Goal: Check status: Check status

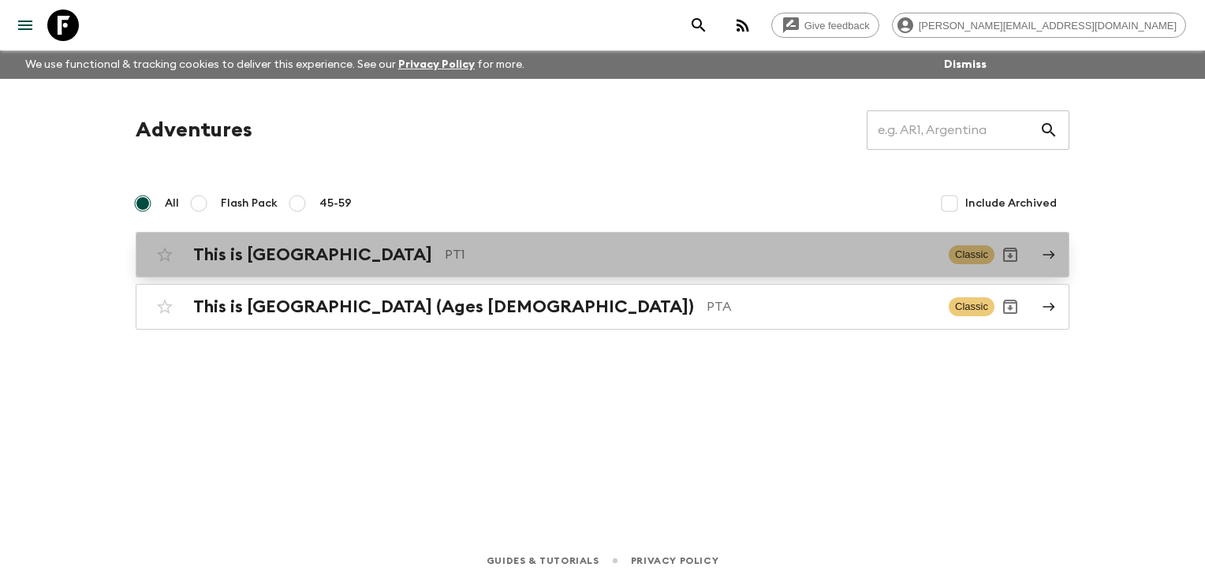
click at [445, 255] on p "PT1" at bounding box center [690, 254] width 491 height 19
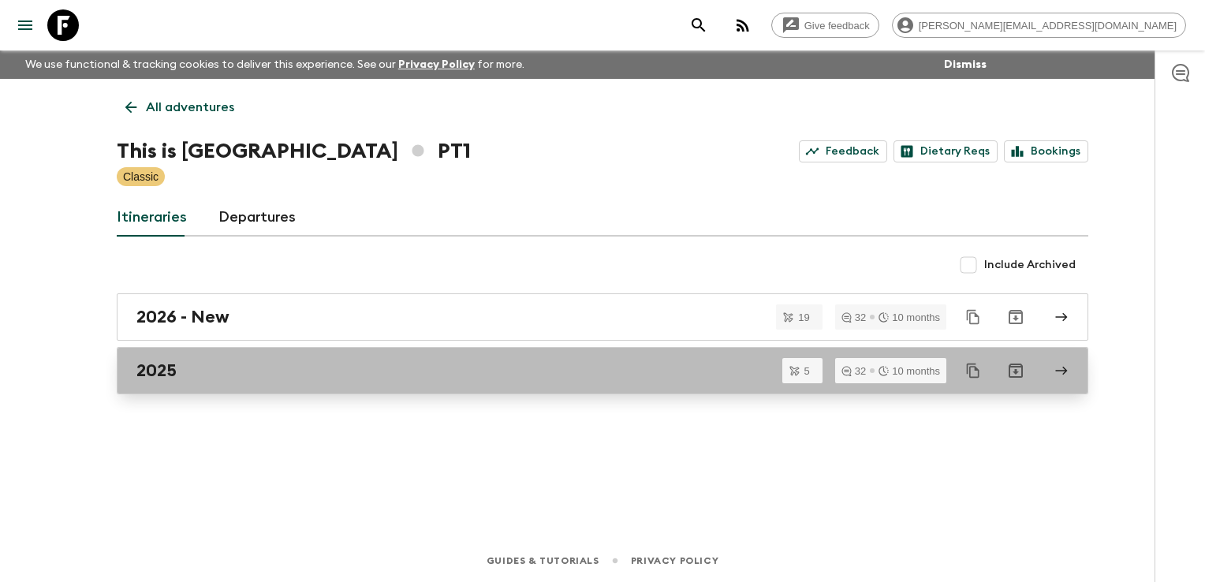
click at [512, 374] on div "2025" at bounding box center [587, 370] width 902 height 20
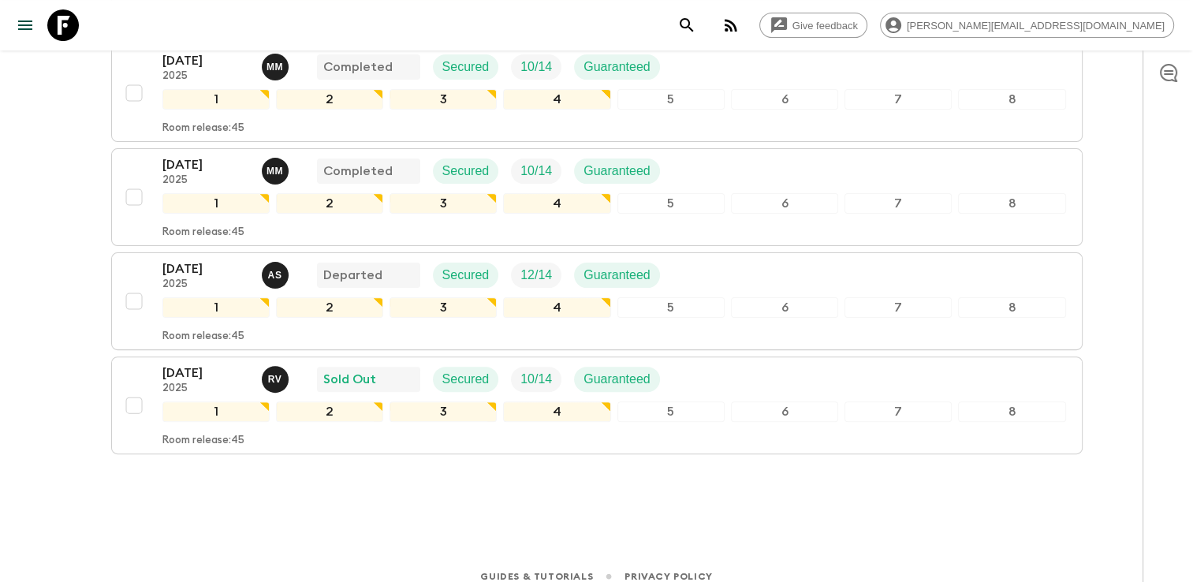
scroll to position [397, 0]
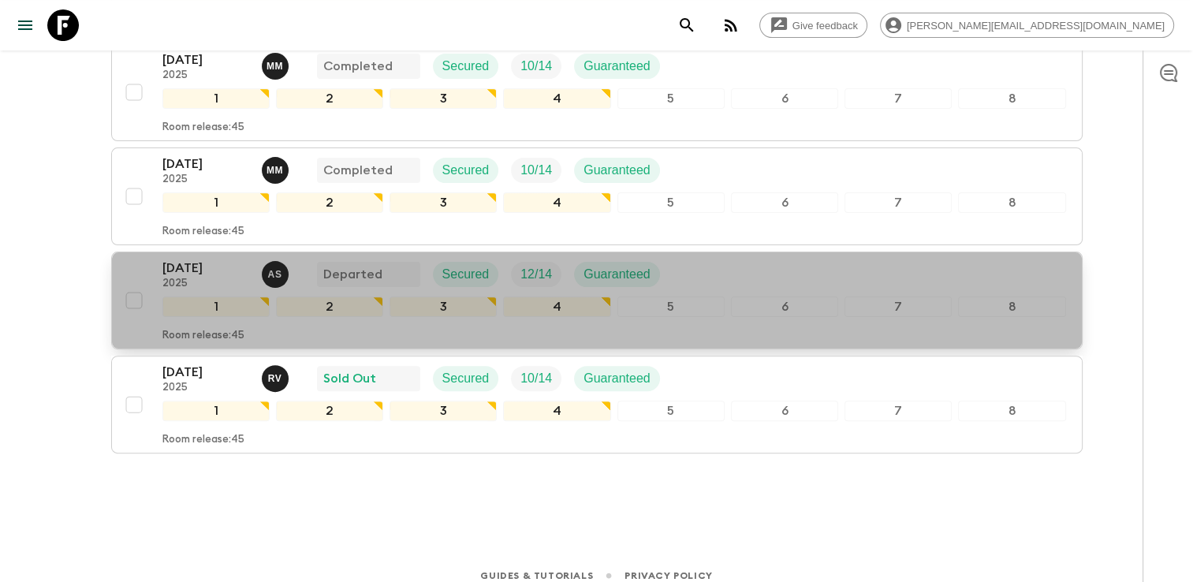
click at [721, 273] on div "[DATE] 2025 A S Departed Secured 12 / 14 Guaranteed" at bounding box center [613, 275] width 903 height 32
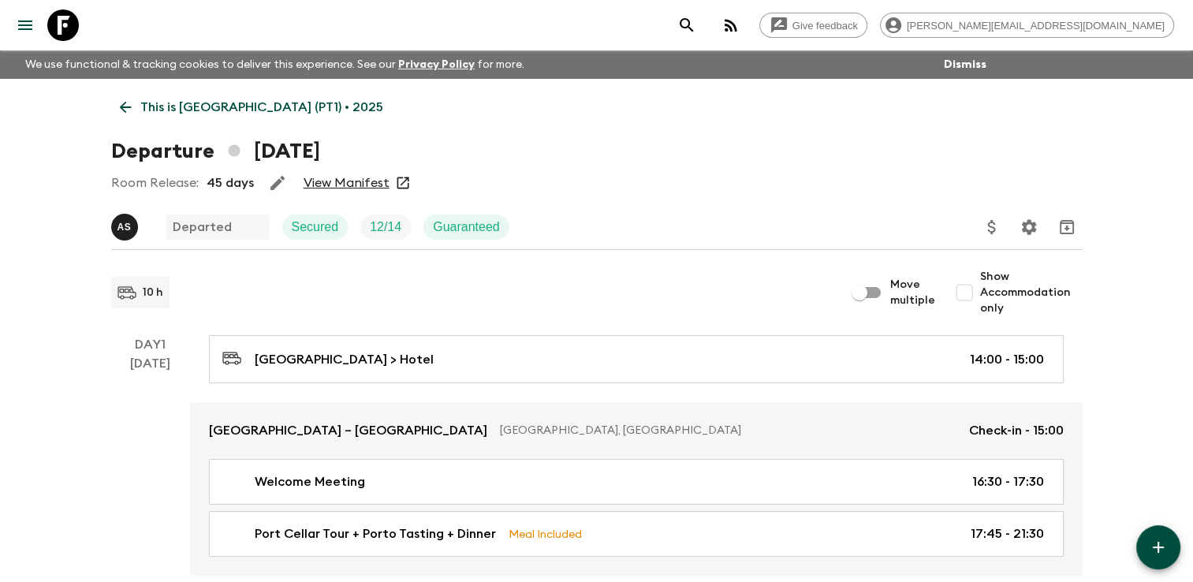
click at [367, 183] on link "View Manifest" at bounding box center [347, 183] width 86 height 16
